Goal: Task Accomplishment & Management: Complete application form

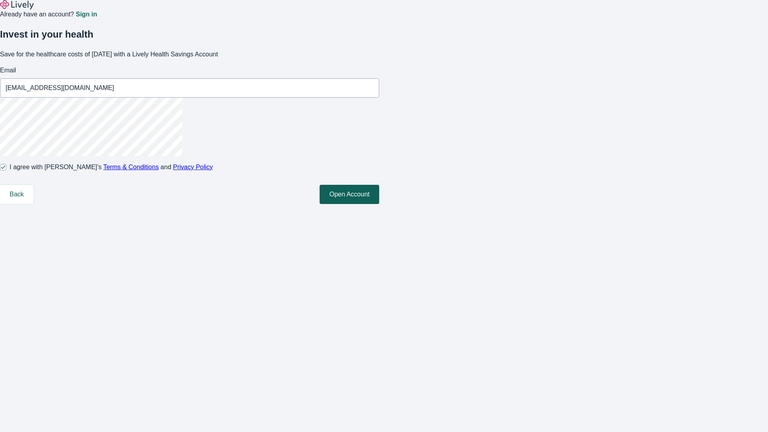
click at [379, 204] on button "Open Account" at bounding box center [350, 194] width 60 height 19
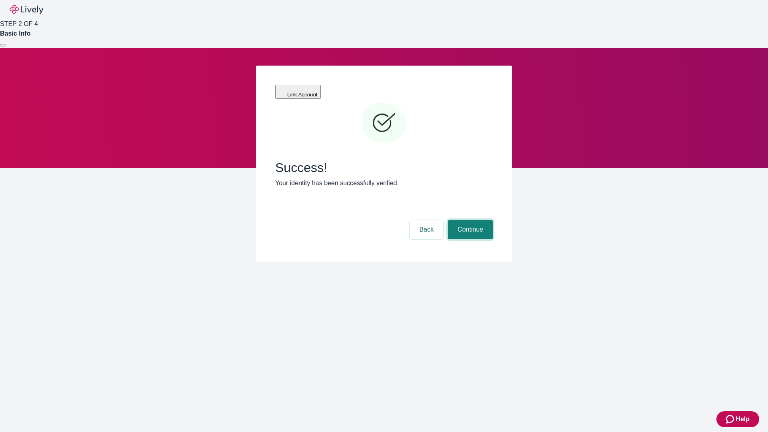
click at [469, 220] on button "Continue" at bounding box center [470, 229] width 45 height 19
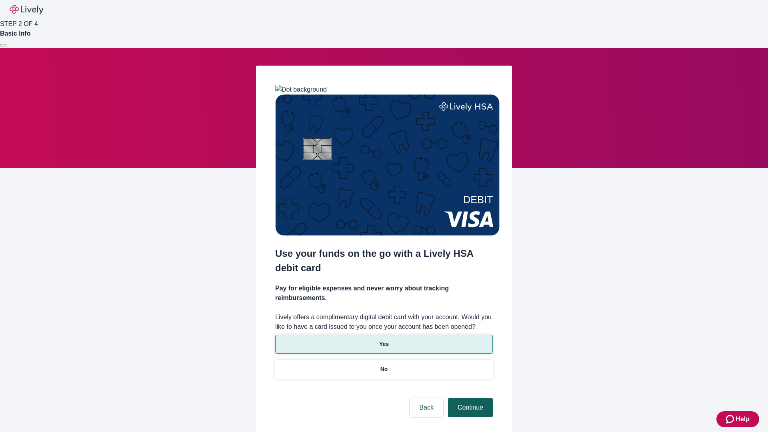
click at [384, 340] on p "Yes" at bounding box center [384, 344] width 10 height 8
click at [469, 398] on button "Continue" at bounding box center [470, 407] width 45 height 19
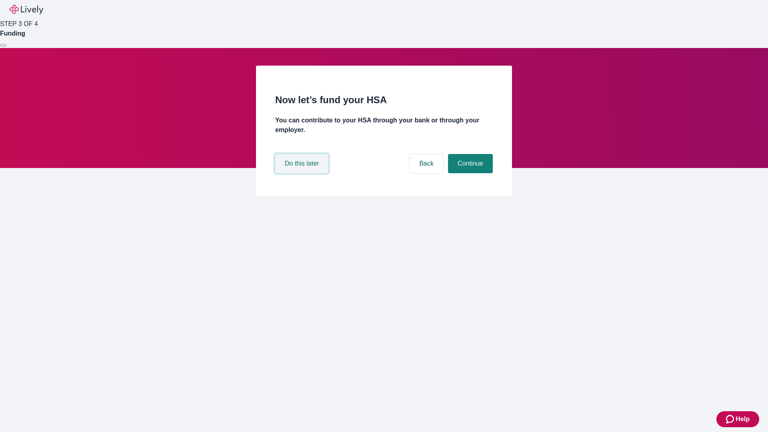
click at [303, 173] on button "Do this later" at bounding box center [301, 163] width 53 height 19
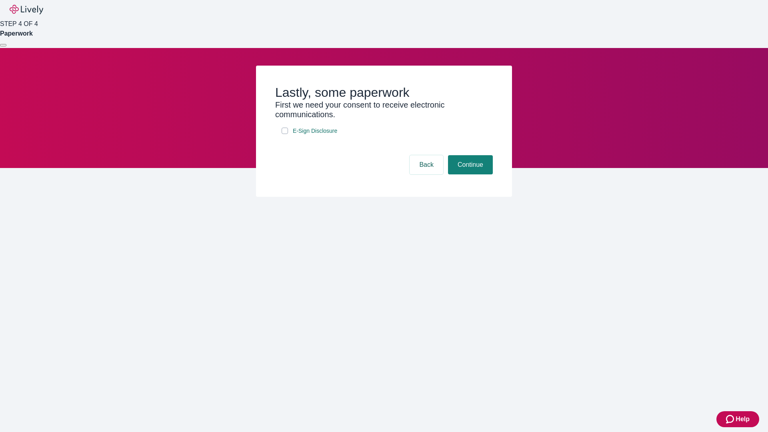
click at [285, 134] on input "E-Sign Disclosure" at bounding box center [285, 131] width 6 height 6
checkbox input "true"
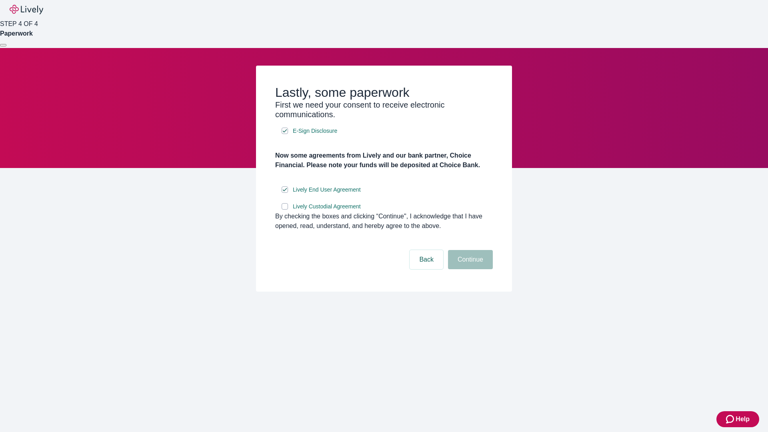
click at [285, 210] on input "Lively Custodial Agreement" at bounding box center [285, 206] width 6 height 6
checkbox input "true"
click at [469, 269] on button "Continue" at bounding box center [470, 259] width 45 height 19
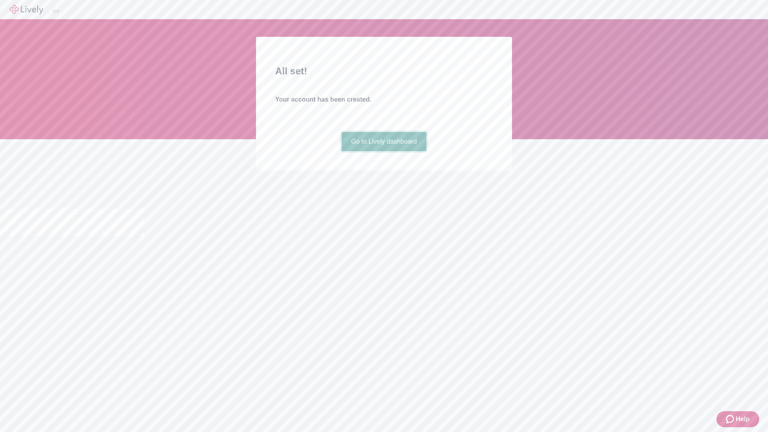
click at [384, 151] on link "Go to Lively dashboard" at bounding box center [384, 141] width 85 height 19
